Goal: Find contact information

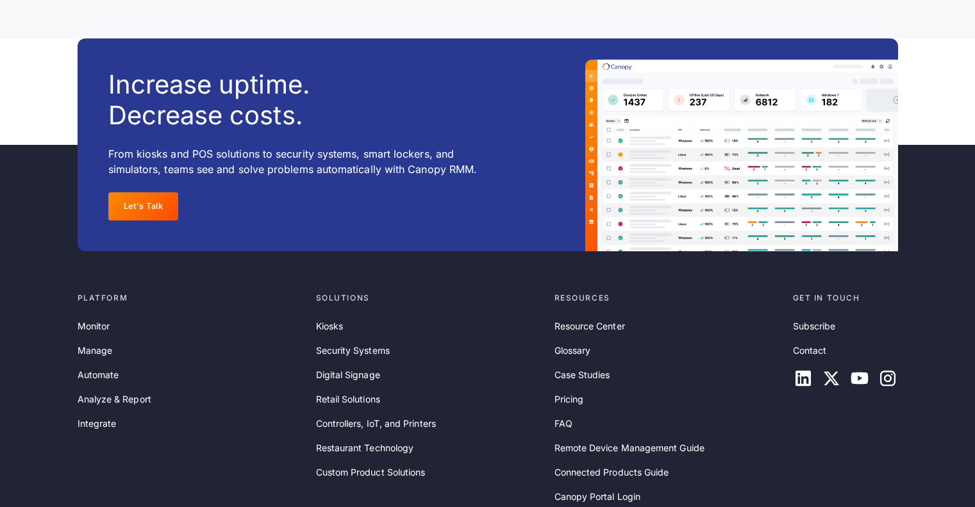
scroll to position [4179, 0]
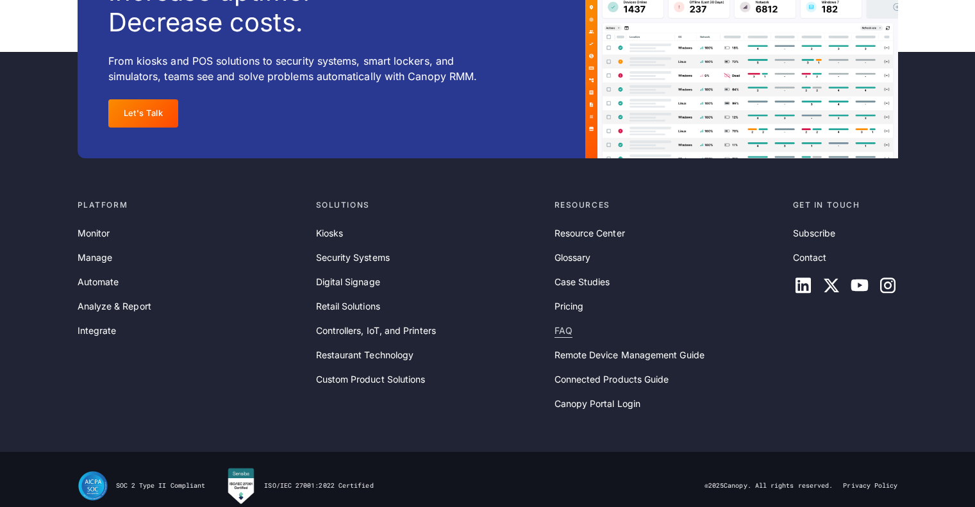
click at [567, 324] on link "FAQ" at bounding box center [563, 331] width 18 height 14
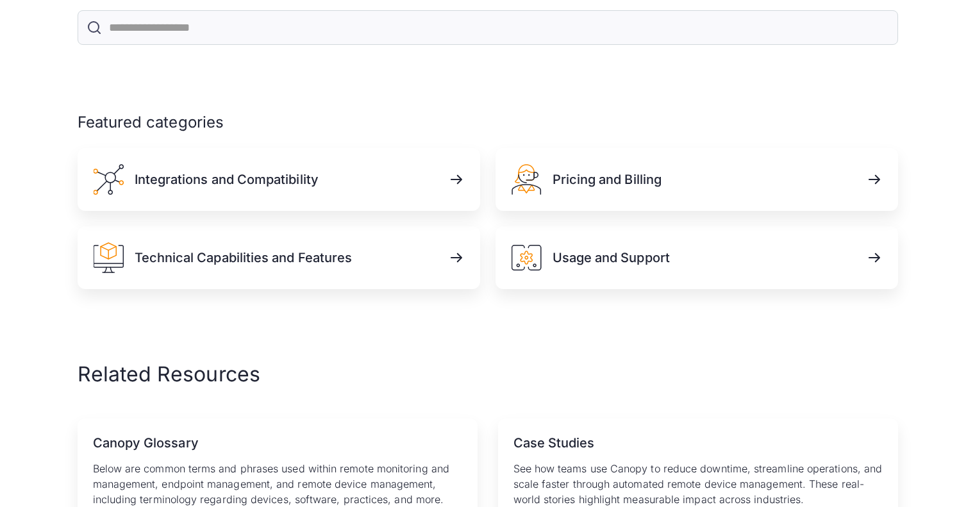
scroll to position [660, 0]
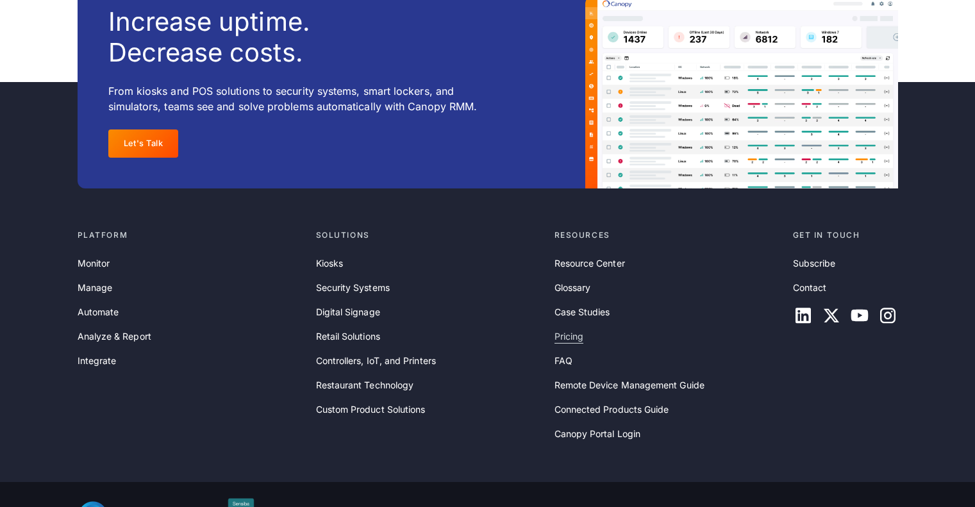
click at [566, 329] on link "Pricing" at bounding box center [568, 336] width 29 height 14
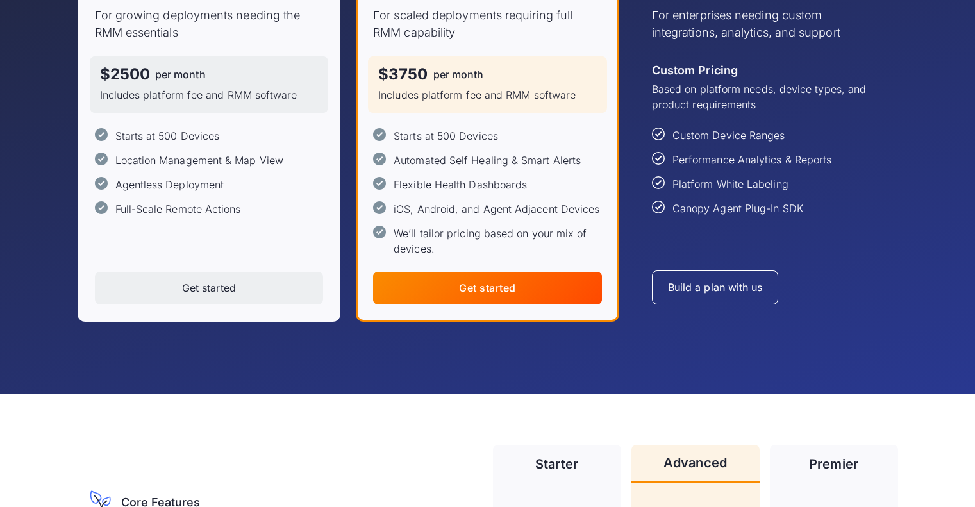
scroll to position [254, 0]
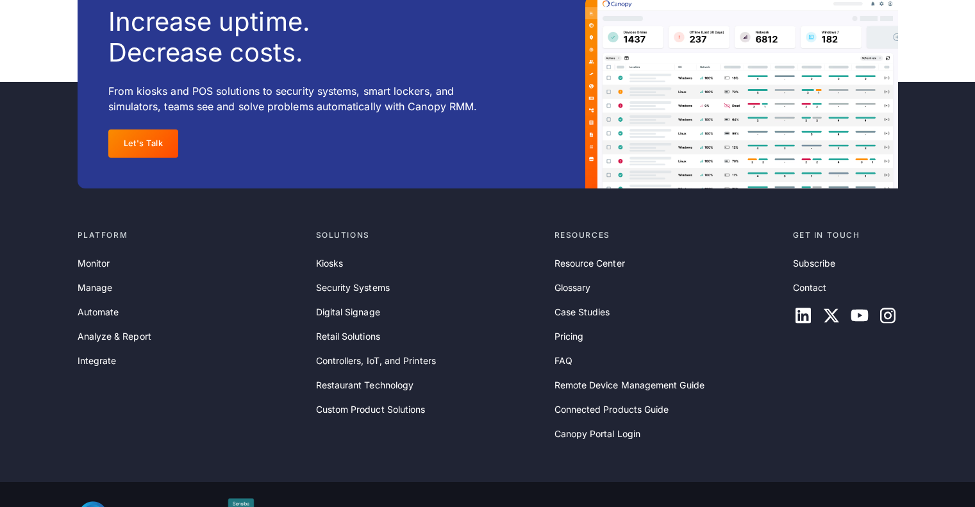
click at [812, 267] on div "Subscribe Contact" at bounding box center [845, 290] width 105 height 69
click at [801, 281] on link "Contact" at bounding box center [810, 288] width 34 height 14
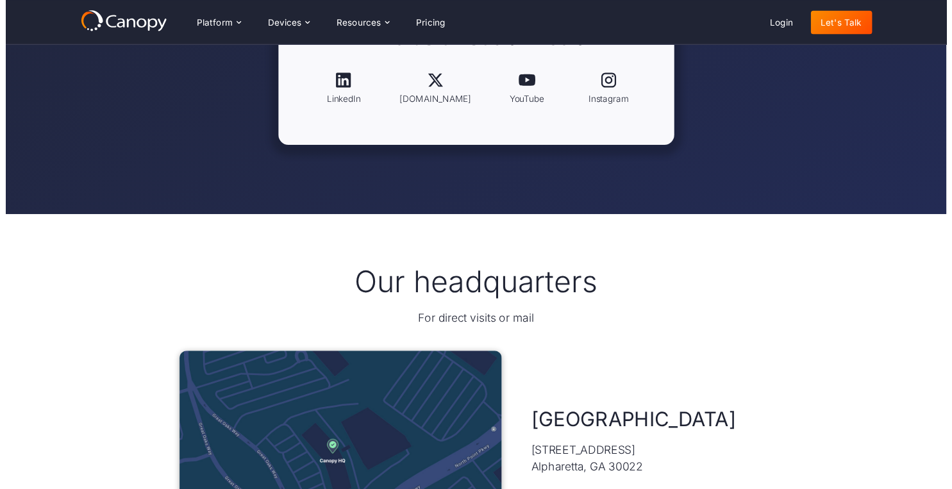
scroll to position [465, 0]
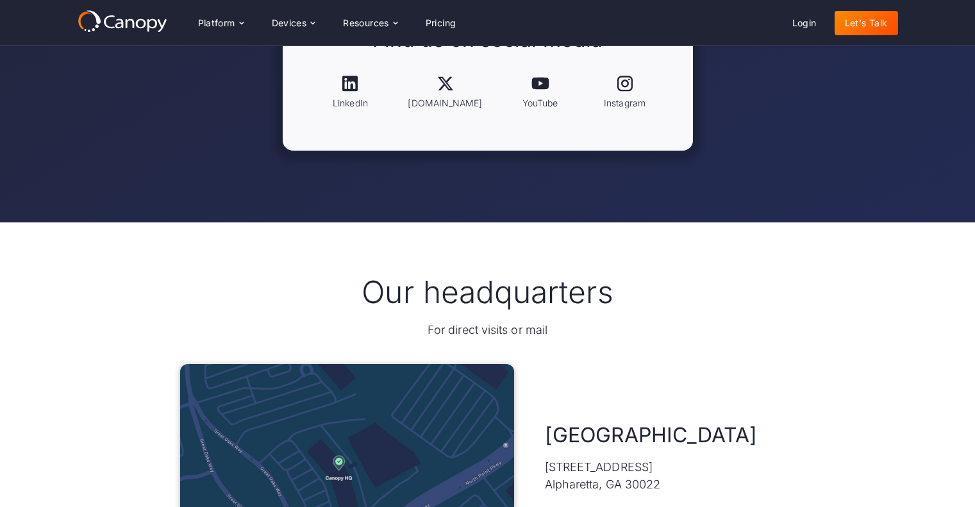
click at [144, 258] on div "Our headquarters For direct visits or mail Atlanta 11475 Great Oaks Way #325 Al…" at bounding box center [488, 429] width 820 height 415
